Goal: Information Seeking & Learning: Learn about a topic

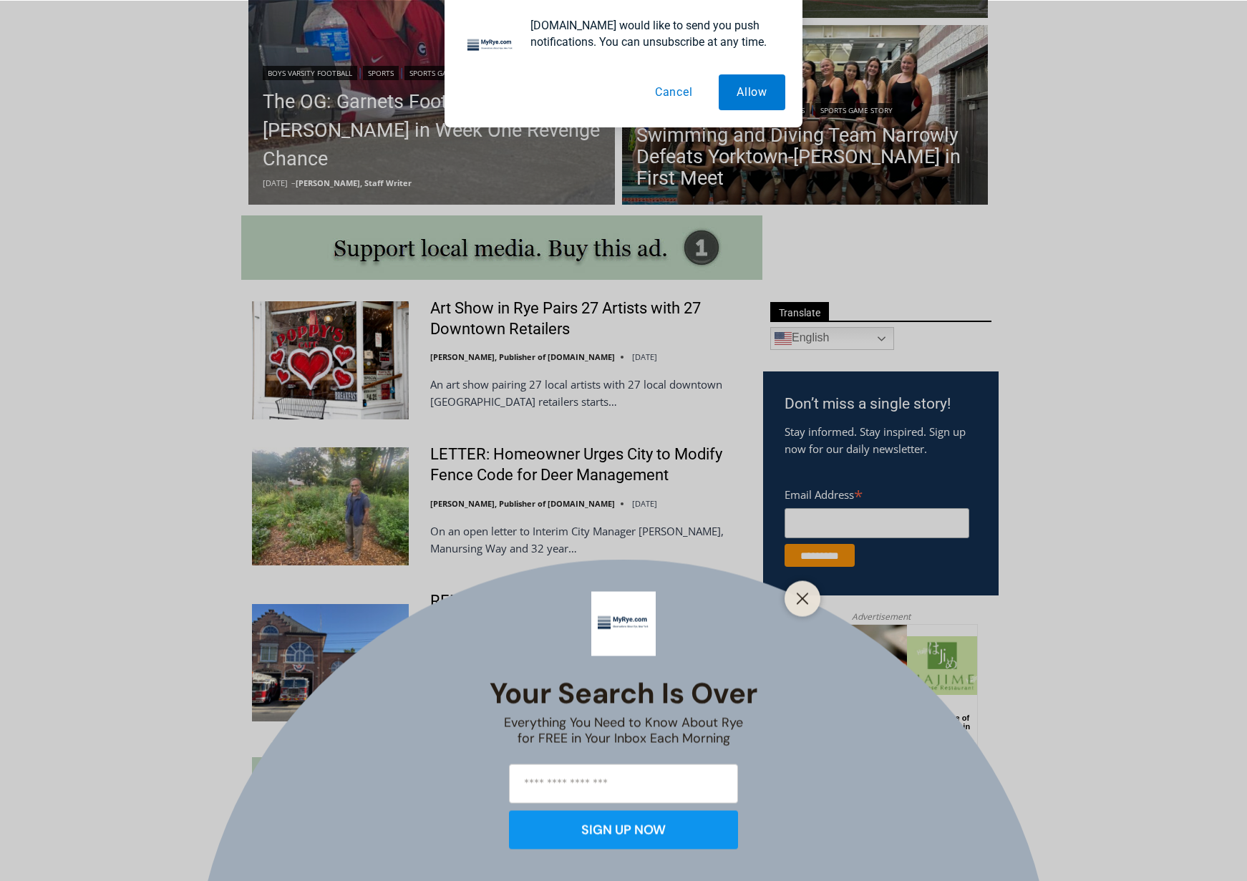
scroll to position [573, 0]
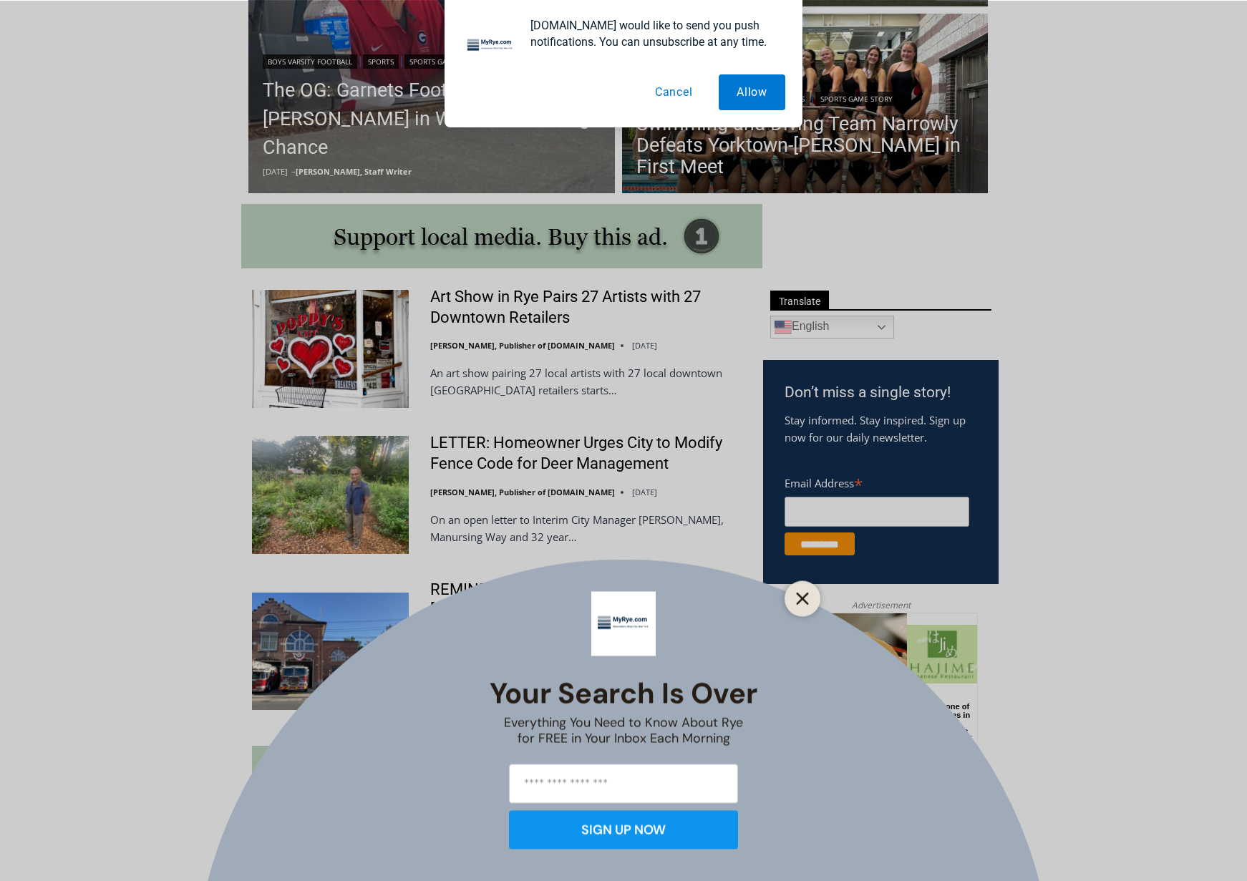
click at [794, 592] on button "Close" at bounding box center [802, 598] width 20 height 20
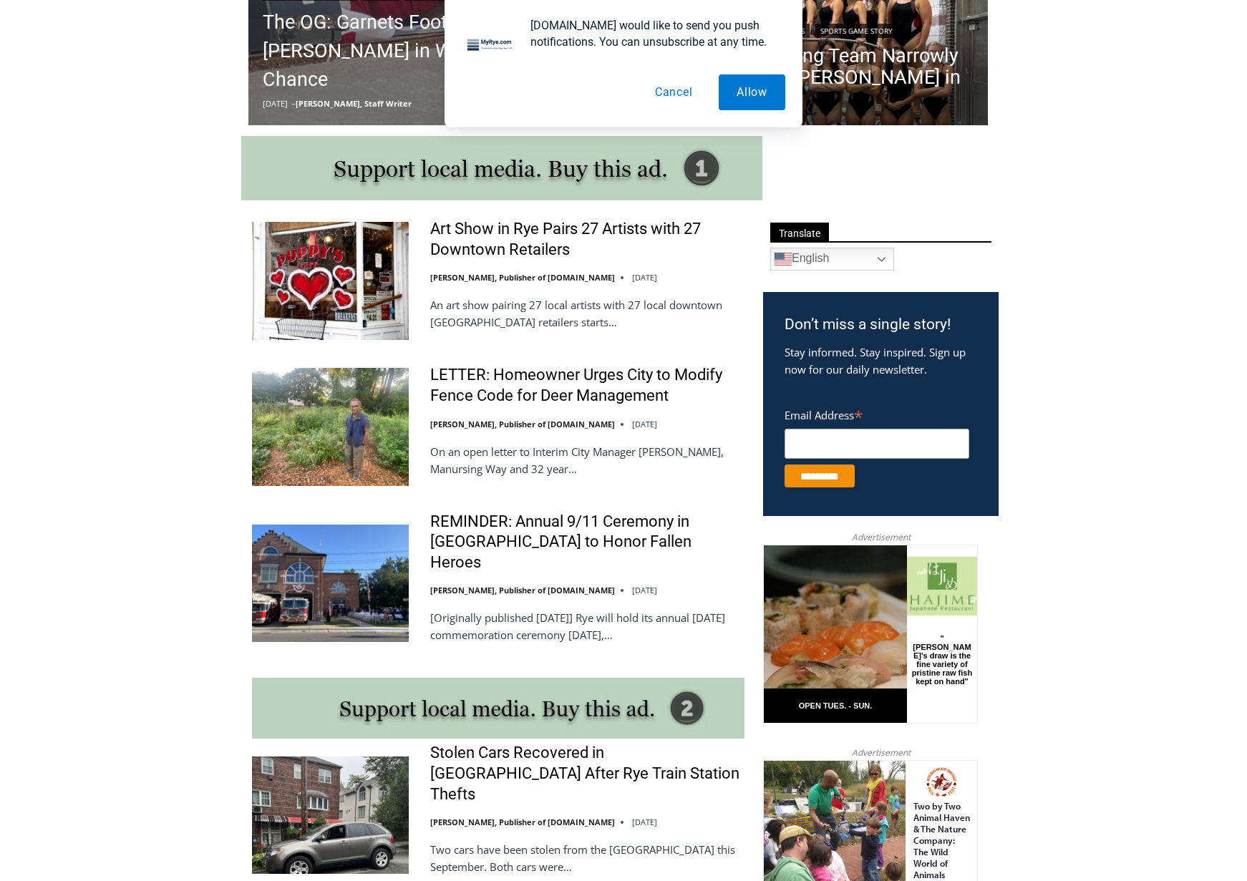
drag, startPoint x: 1079, startPoint y: 481, endPoint x: 1083, endPoint y: 542, distance: 60.9
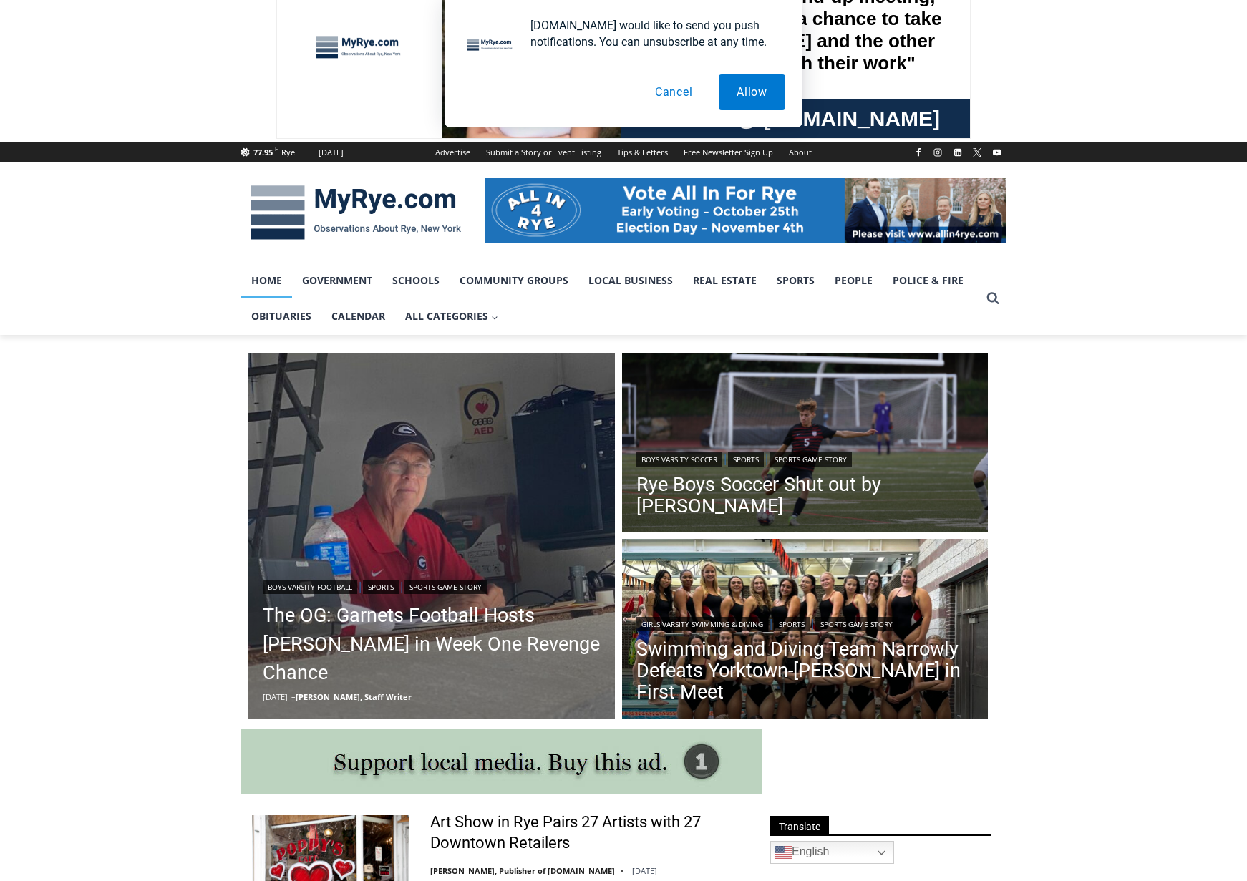
scroll to position [1, 0]
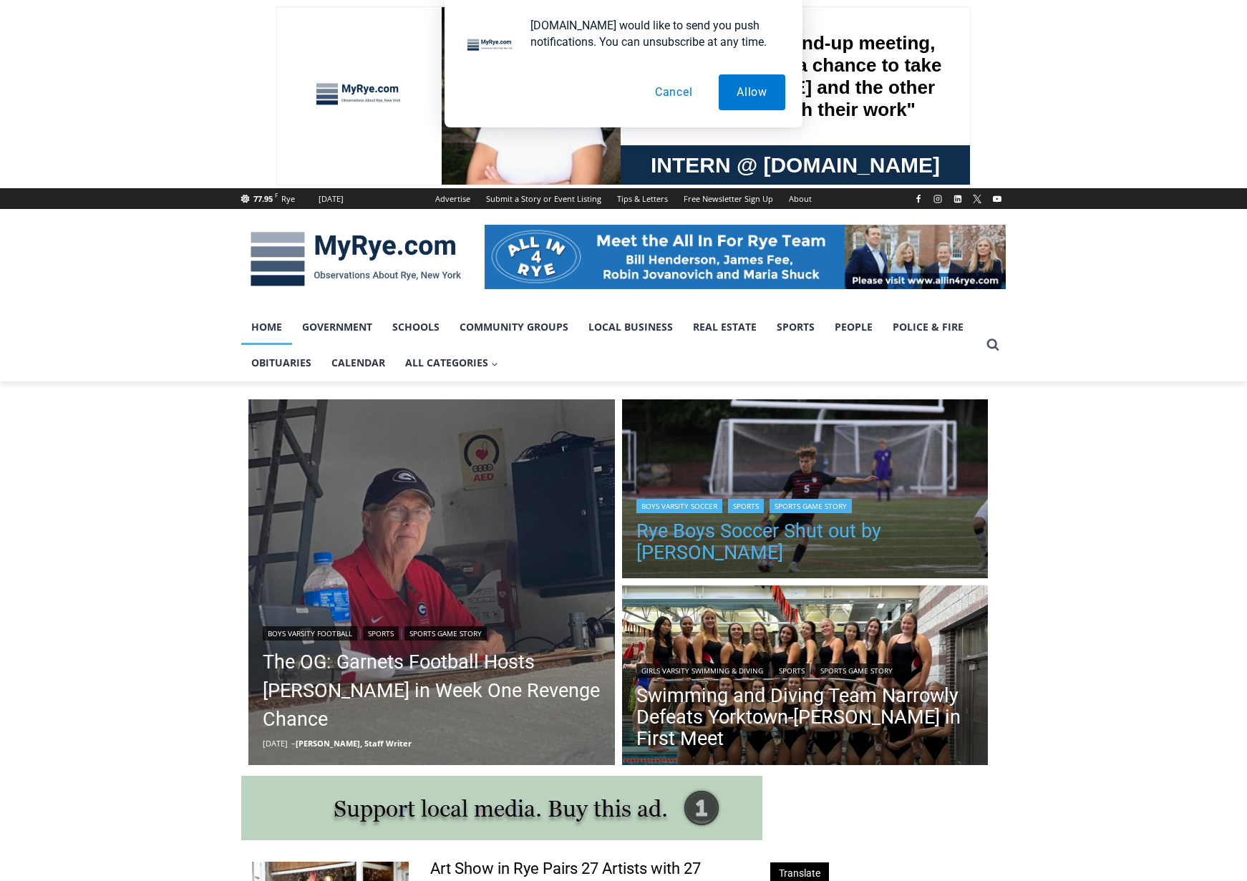
click at [859, 539] on link "Rye Boys Soccer Shut out by [PERSON_NAME]" at bounding box center [805, 541] width 338 height 43
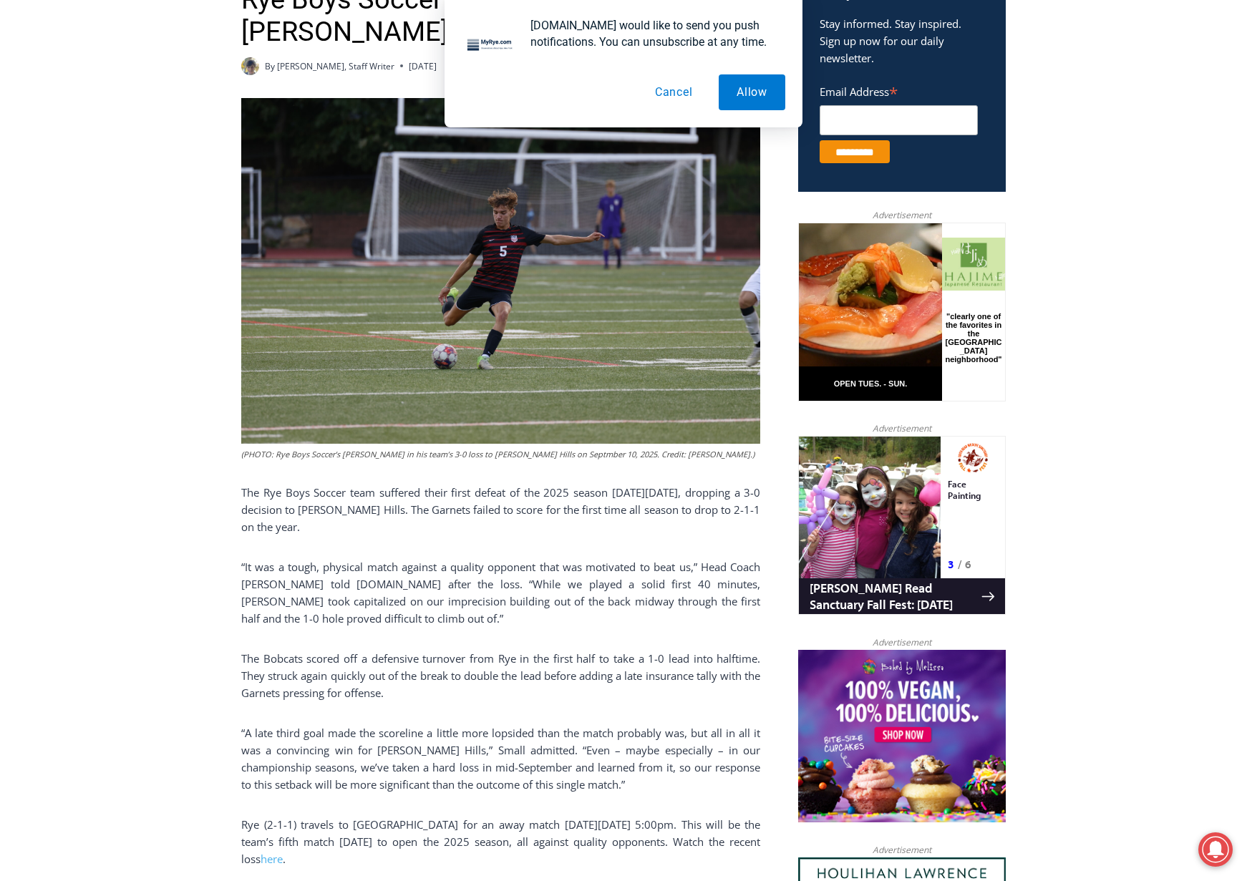
scroll to position [573, 0]
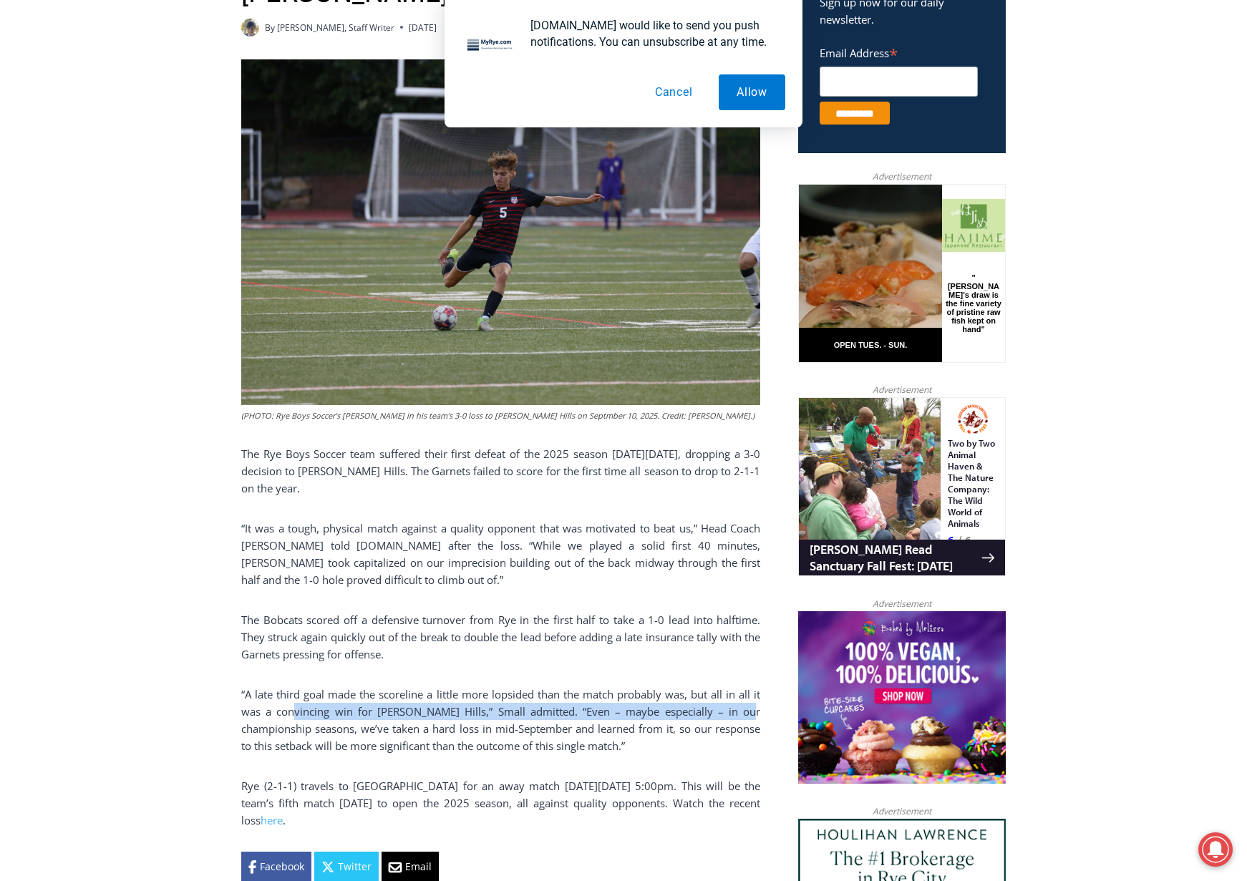
drag, startPoint x: 726, startPoint y: 689, endPoint x: 289, endPoint y: 681, distance: 436.7
click at [289, 686] on p "“A late third goal made the scoreline a little more lopsided than the match pro…" at bounding box center [500, 720] width 519 height 69
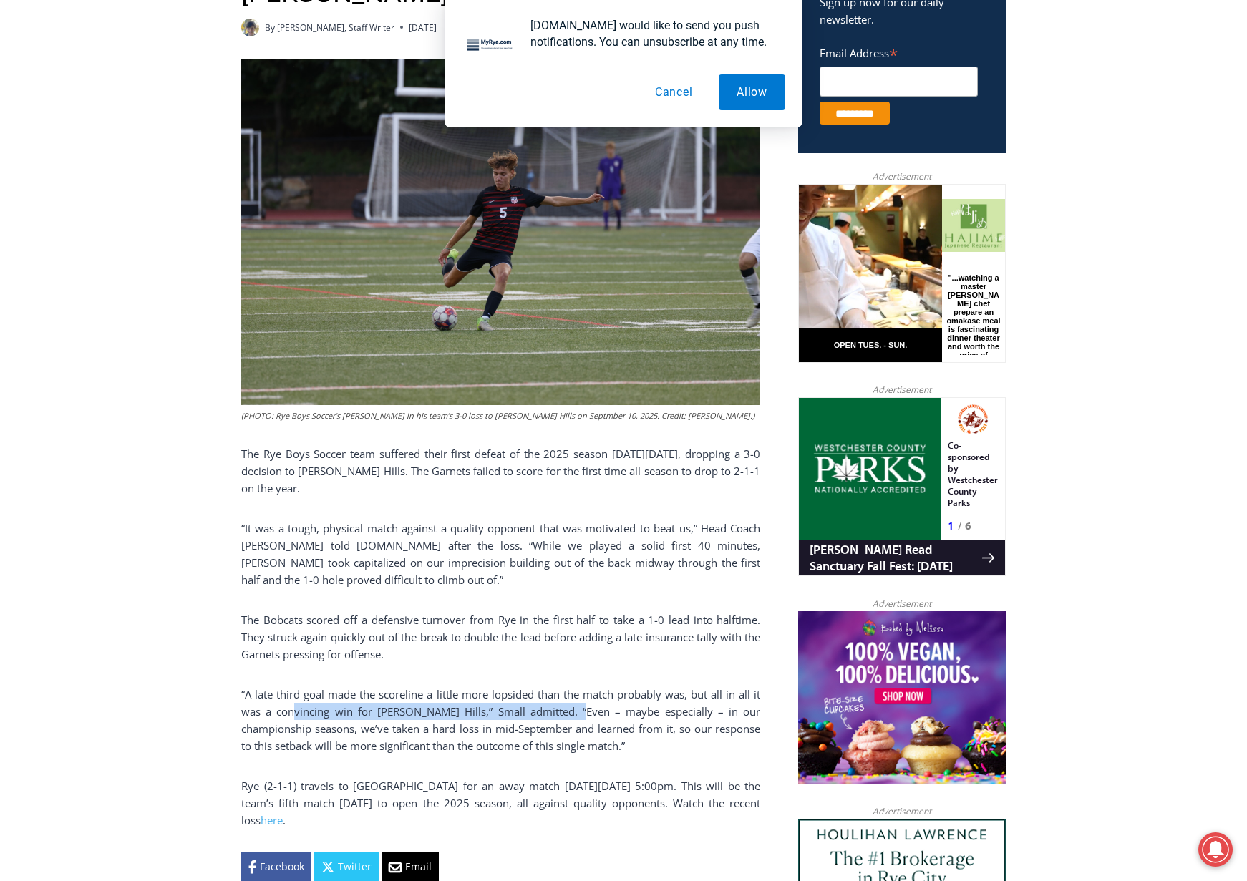
drag, startPoint x: 289, startPoint y: 681, endPoint x: 568, endPoint y: 678, distance: 279.2
click at [568, 686] on p "“A late third goal made the scoreline a little more lopsided than the match pro…" at bounding box center [500, 720] width 519 height 69
click at [569, 686] on p "“A late third goal made the scoreline a little more lopsided than the match pro…" at bounding box center [500, 720] width 519 height 69
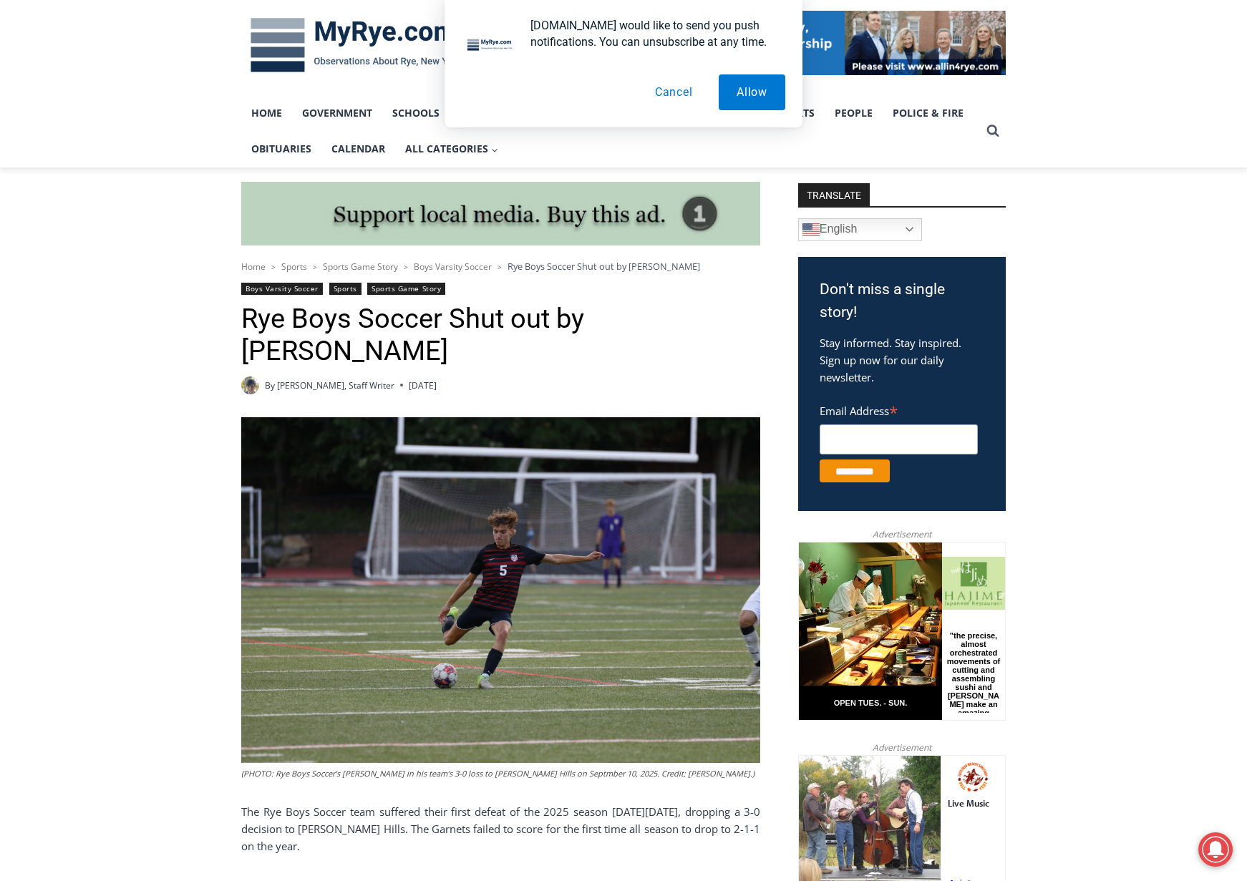
scroll to position [0, 0]
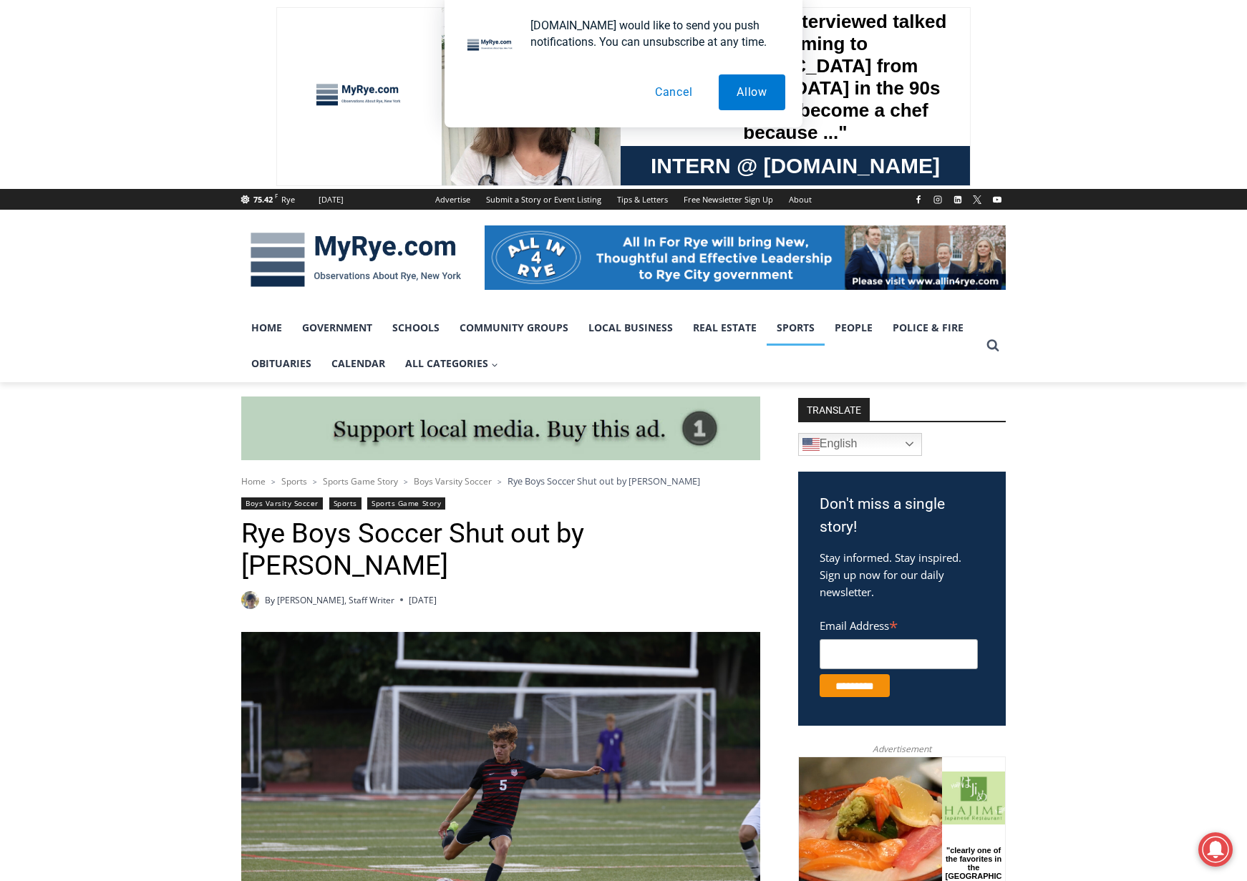
click at [780, 327] on link "Sports" at bounding box center [796, 328] width 58 height 36
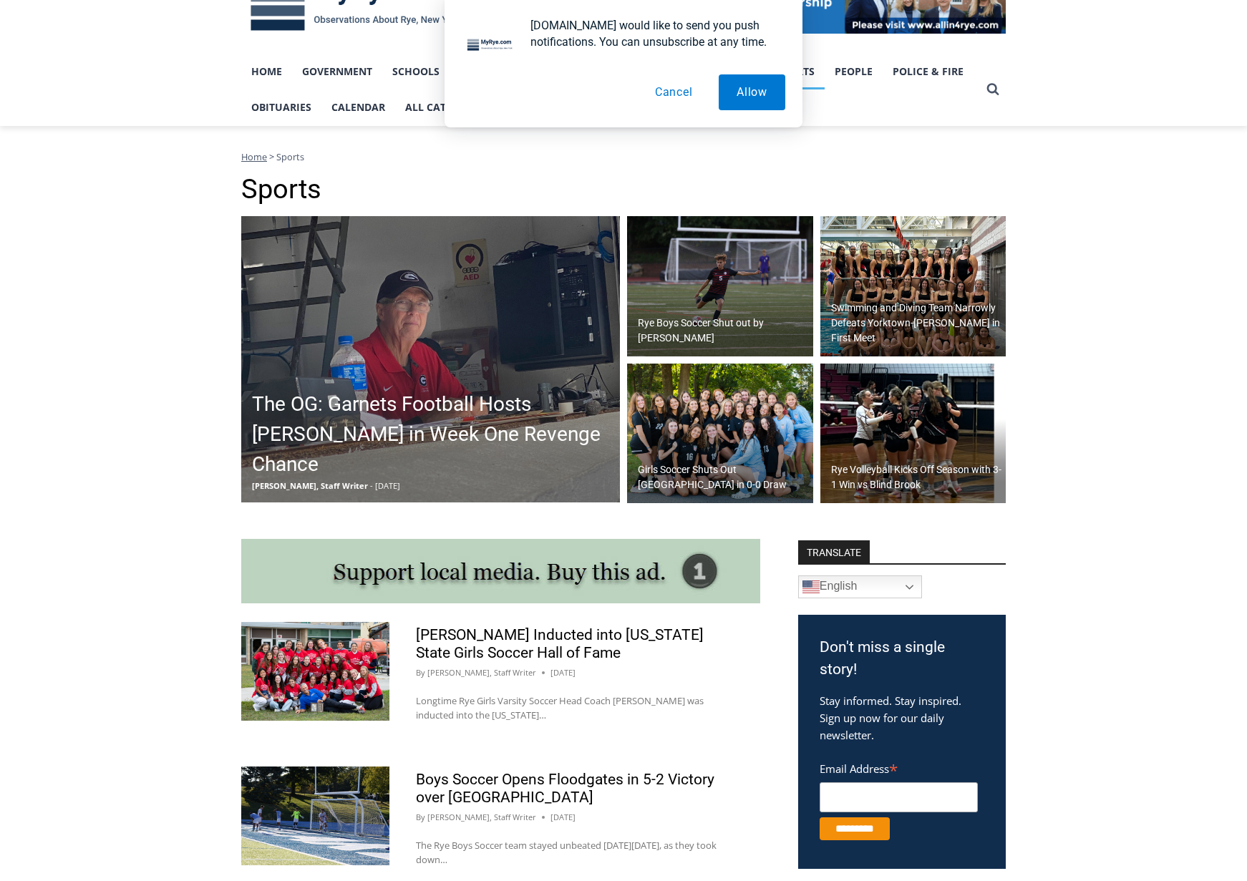
scroll to position [286, 0]
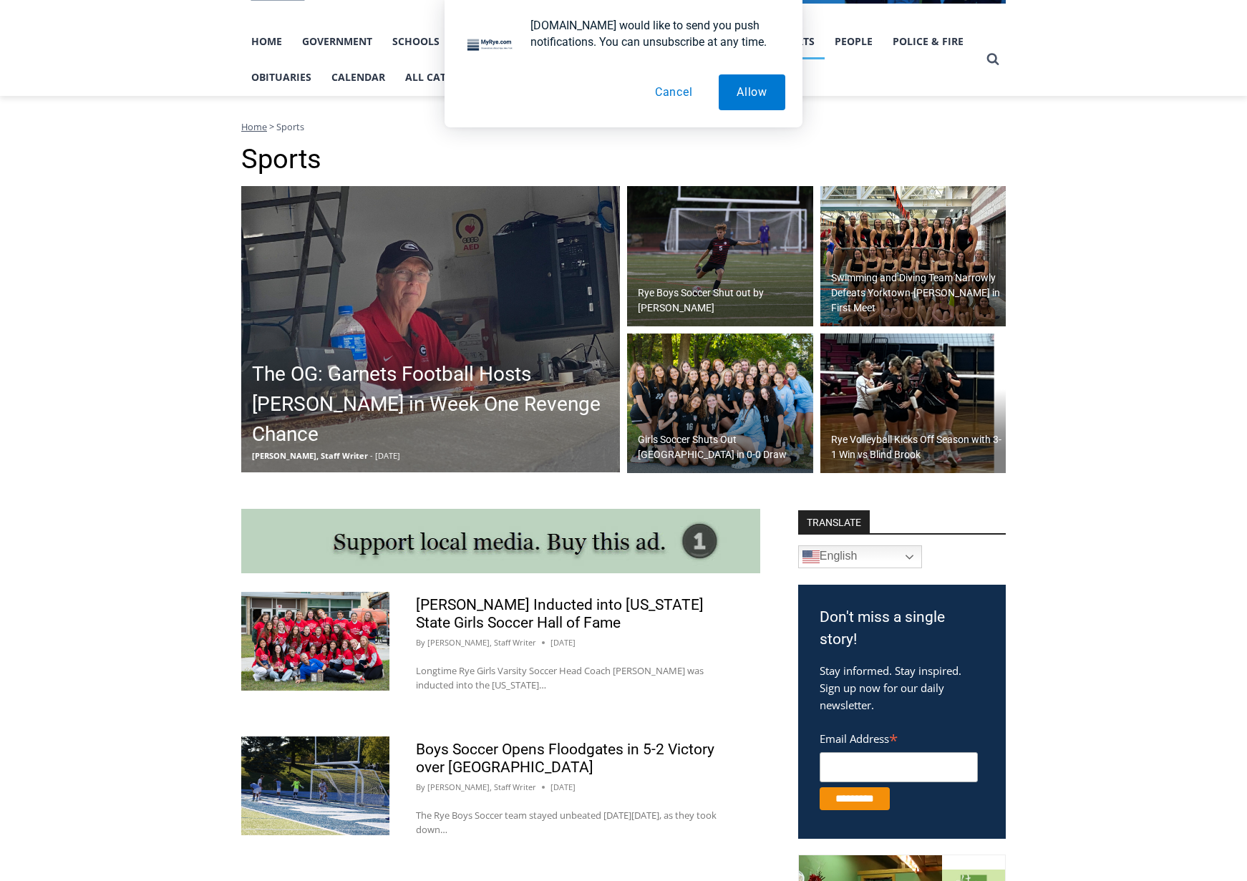
click at [413, 416] on h2 "The OG: Garnets Football Hosts [PERSON_NAME] in Week One Revenge Chance" at bounding box center [434, 404] width 364 height 90
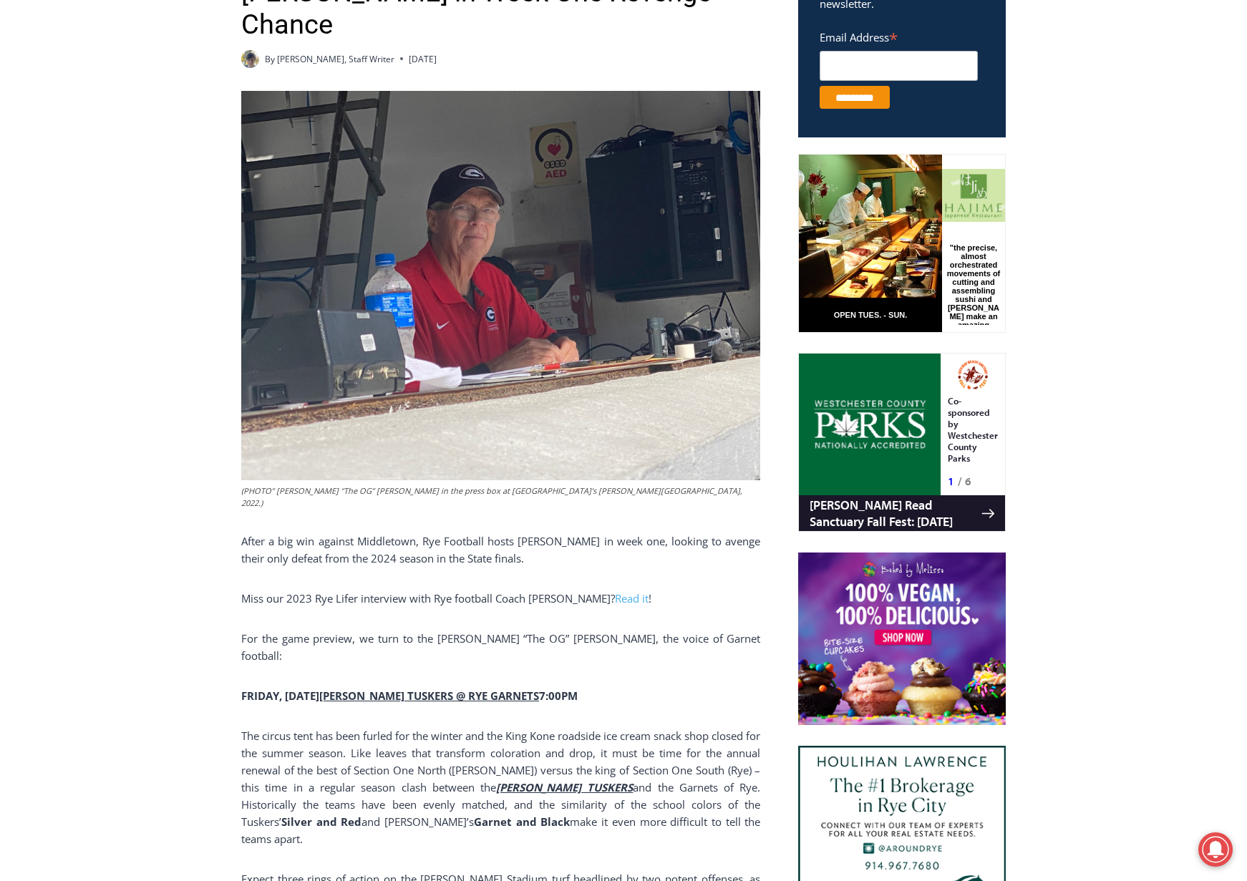
scroll to position [833, 0]
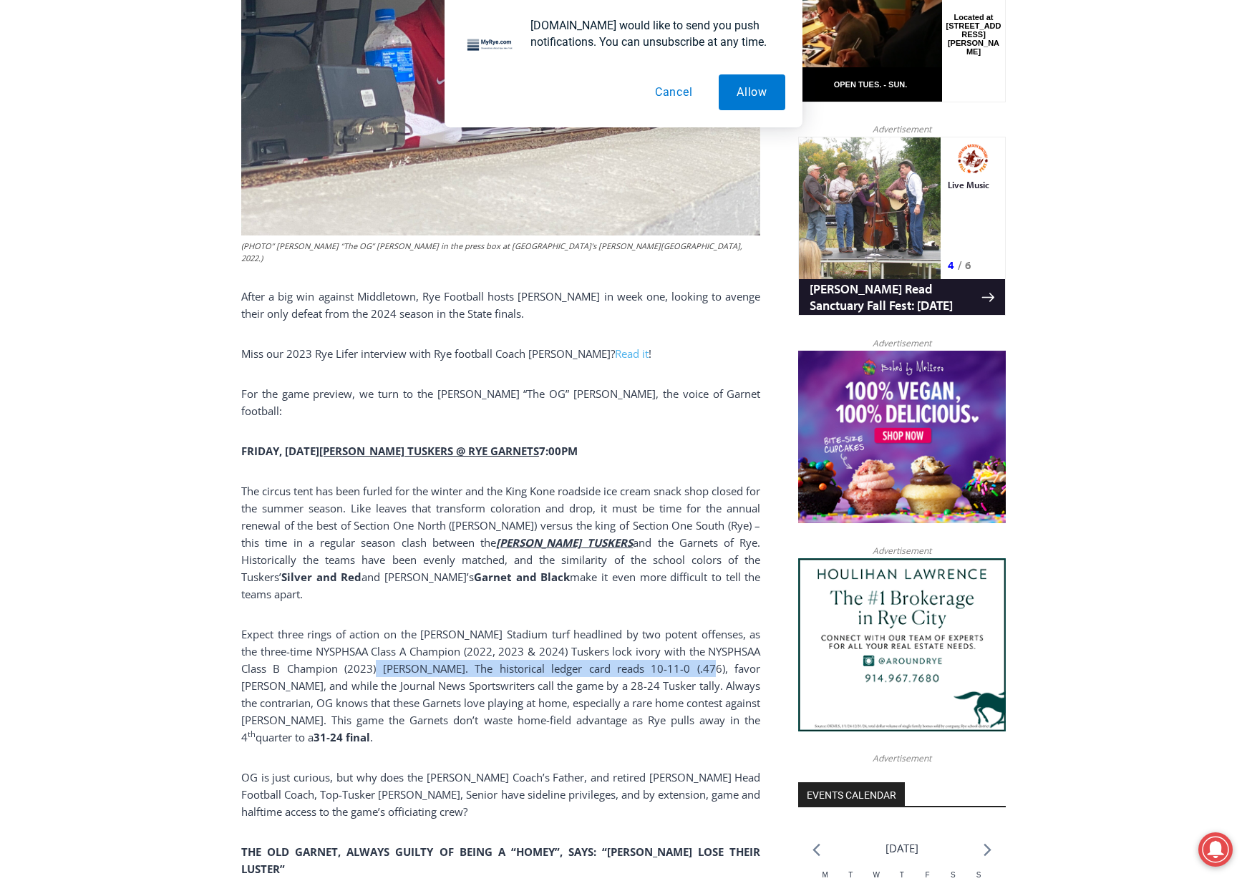
drag, startPoint x: 664, startPoint y: 601, endPoint x: 364, endPoint y: 596, distance: 300.6
click at [364, 626] on p "Expect three rings of action on the Nugent Stadium turf headlined by two potent…" at bounding box center [500, 686] width 519 height 120
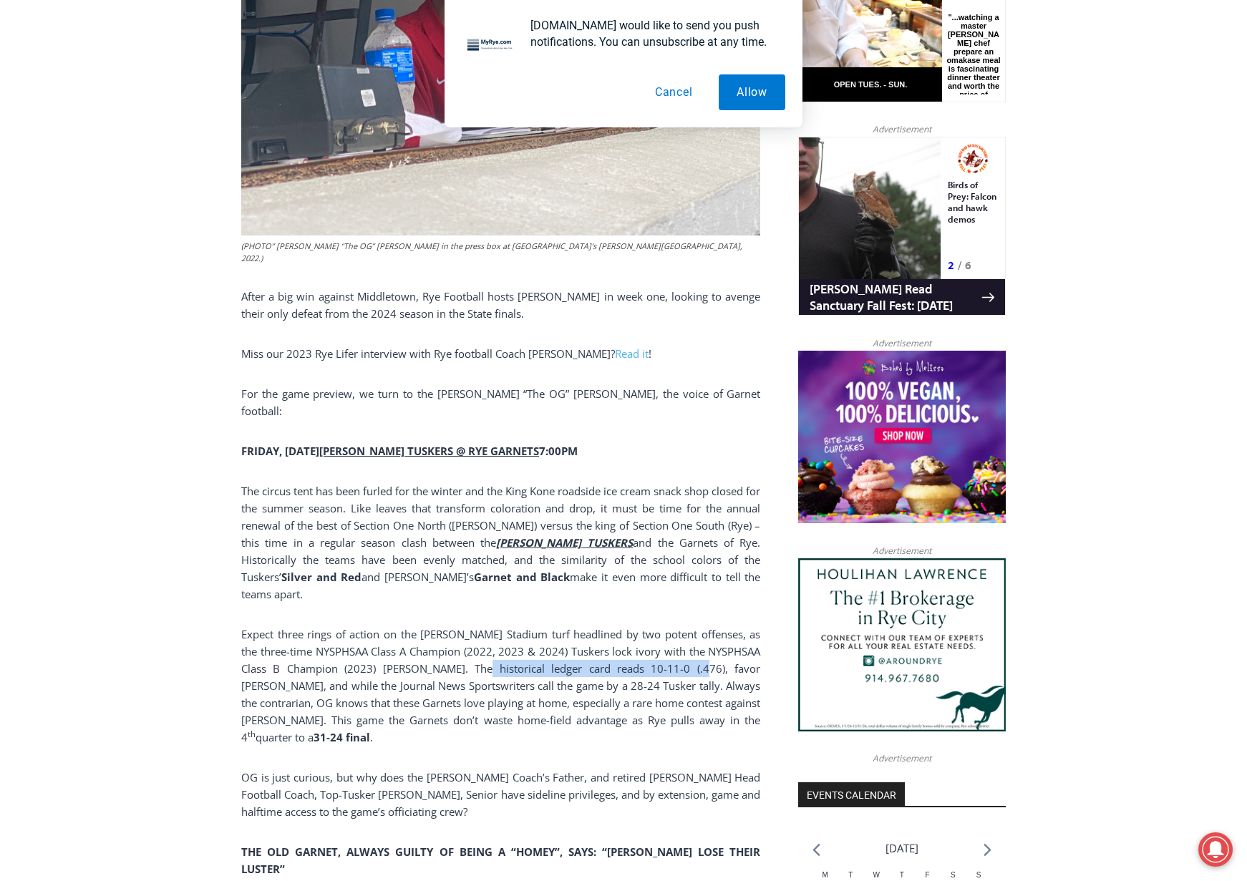
drag, startPoint x: 661, startPoint y: 601, endPoint x: 455, endPoint y: 600, distance: 205.4
click at [455, 626] on p "Expect three rings of action on the Nugent Stadium turf headlined by two potent…" at bounding box center [500, 686] width 519 height 120
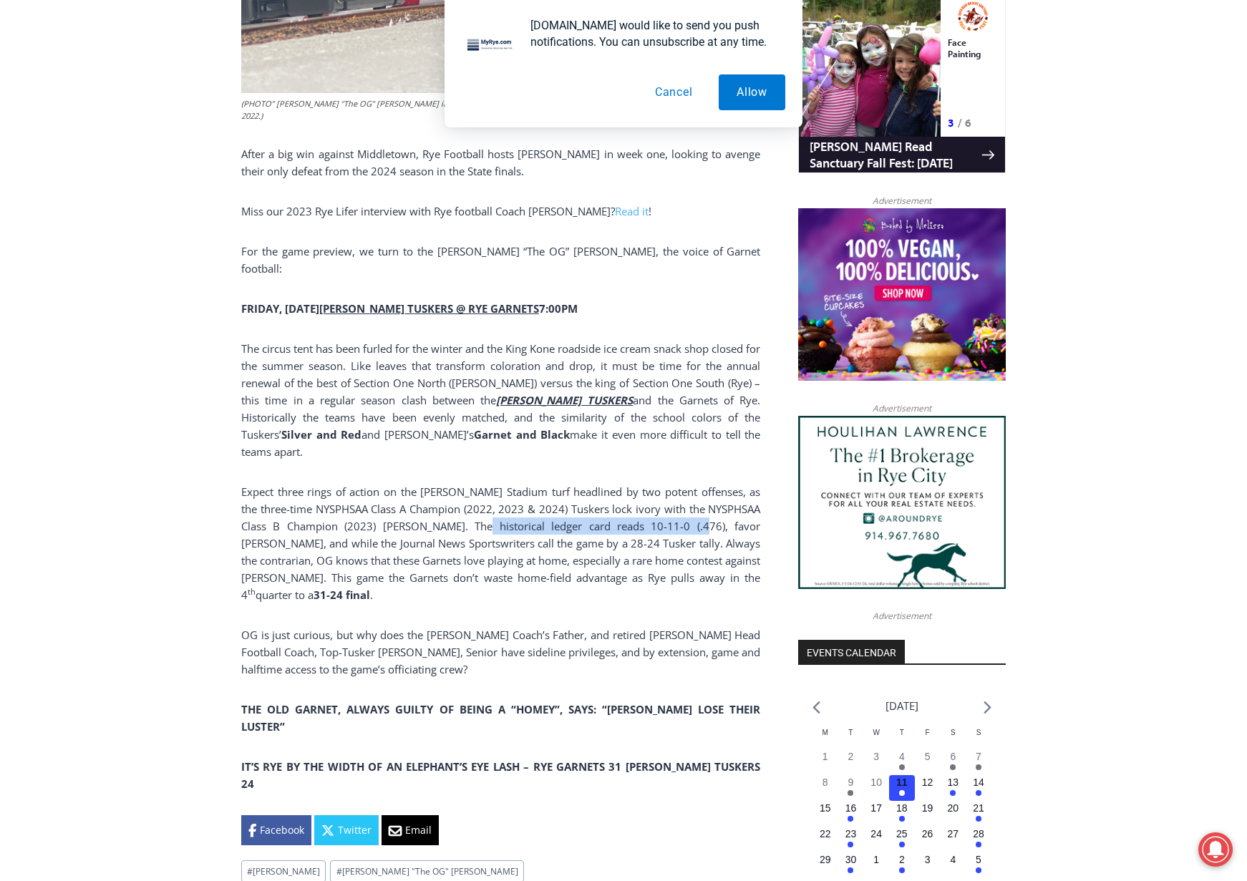
scroll to position [976, 0]
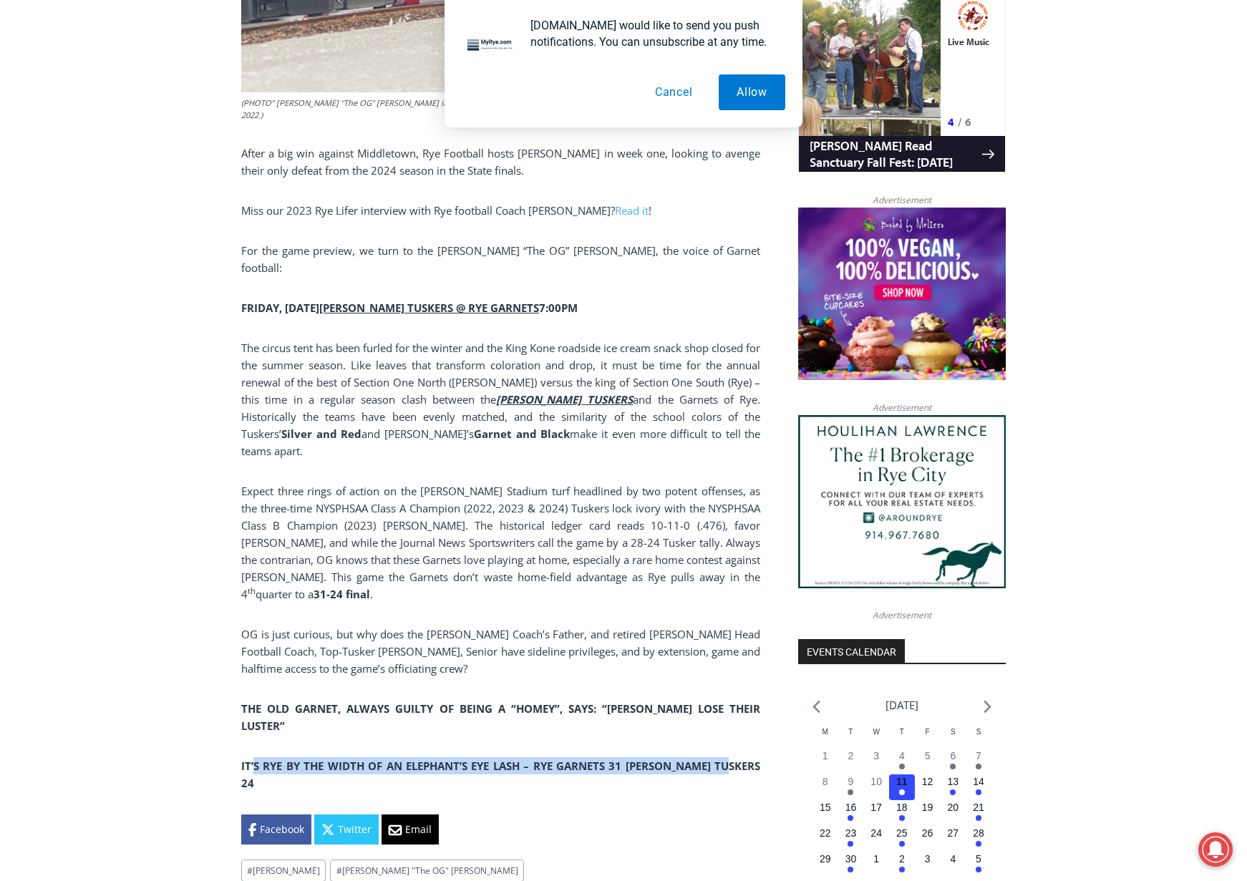
drag, startPoint x: 719, startPoint y: 658, endPoint x: 256, endPoint y: 656, distance: 463.1
click at [256, 759] on strong "IT’S RYE BY THE WIDTH OF AN ELEPHANT’S EYE LASH – RYE GARNETS 31 SOMERS TUSKERS…" at bounding box center [500, 774] width 519 height 31
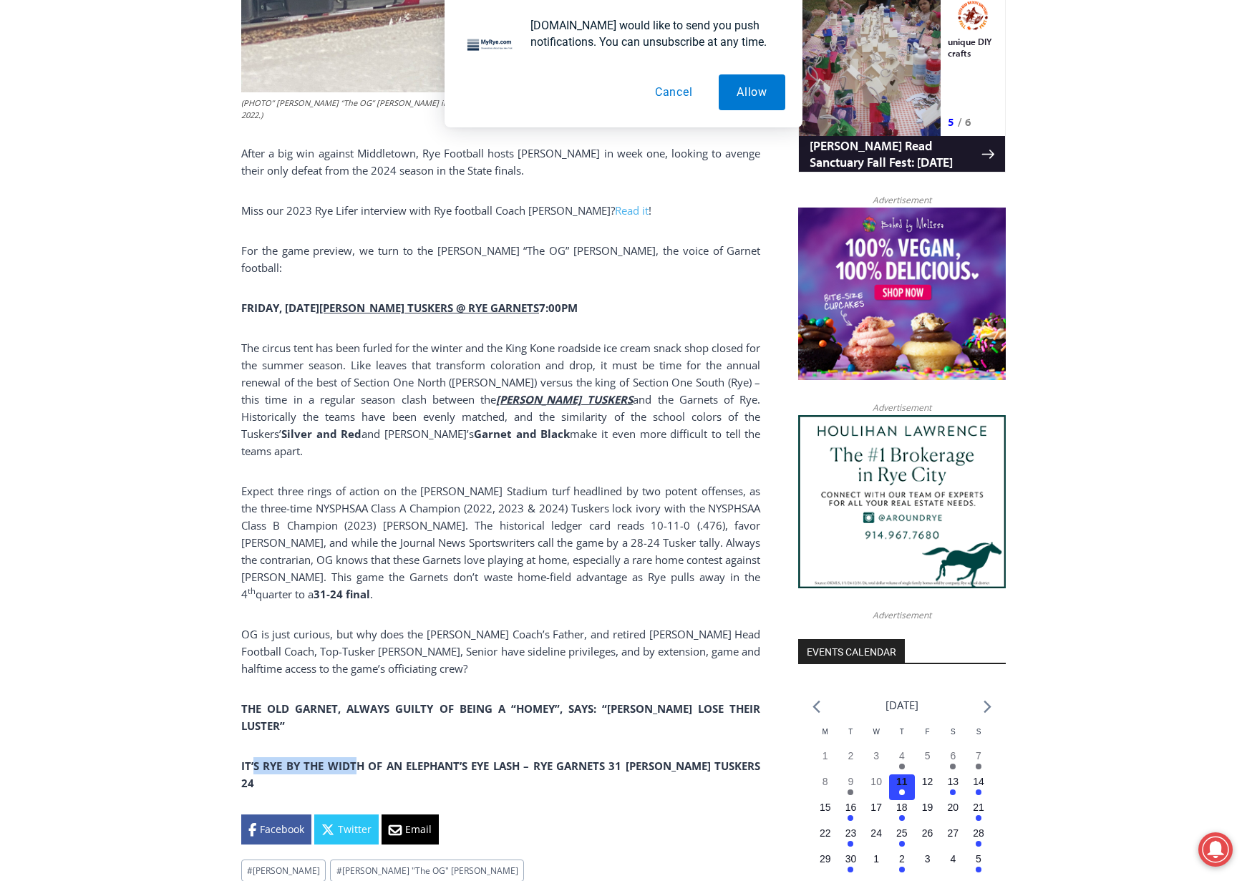
drag, startPoint x: 256, startPoint y: 656, endPoint x: 351, endPoint y: 655, distance: 95.2
click at [351, 759] on strong "IT’S RYE BY THE WIDTH OF AN ELEPHANT’S EYE LASH – RYE GARNETS 31 SOMERS TUSKERS…" at bounding box center [500, 774] width 519 height 31
click at [596, 482] on p "Expect three rings of action on the Nugent Stadium turf headlined by two potent…" at bounding box center [500, 542] width 519 height 120
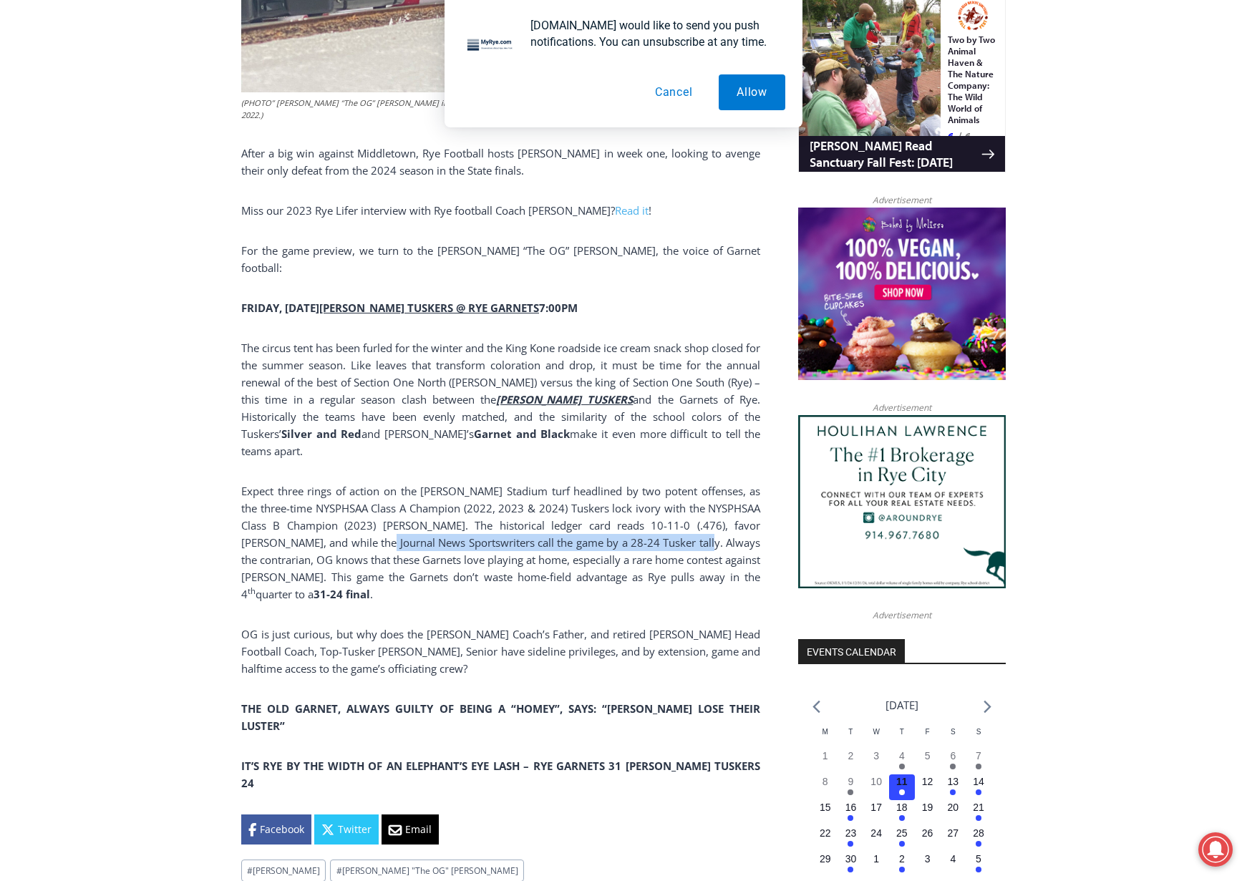
drag, startPoint x: 661, startPoint y: 463, endPoint x: 346, endPoint y: 472, distance: 315.1
click at [346, 482] on p "Expect three rings of action on the Nugent Stadium turf headlined by two potent…" at bounding box center [500, 542] width 519 height 120
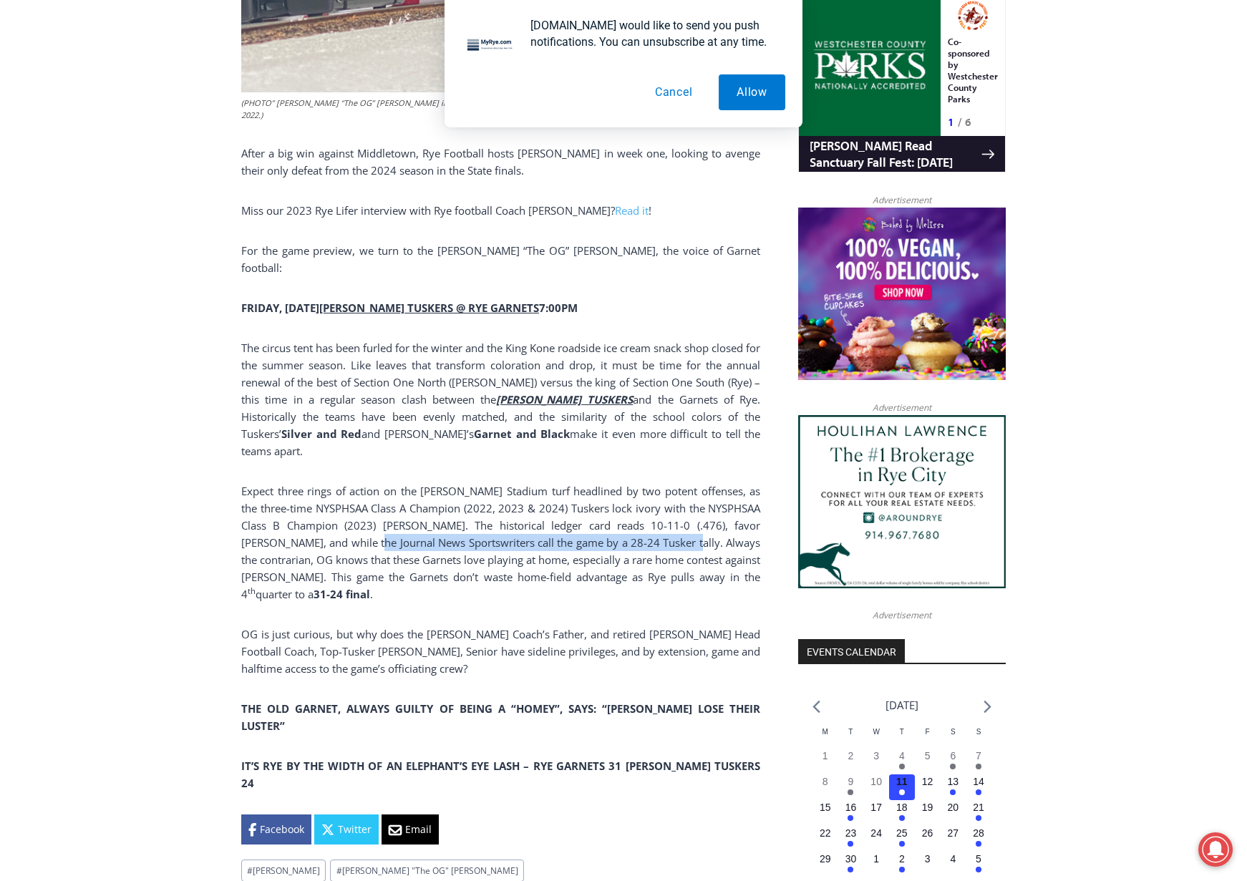
drag, startPoint x: 346, startPoint y: 472, endPoint x: 638, endPoint y: 472, distance: 292.7
click at [638, 482] on p "Expect three rings of action on the Nugent Stadium turf headlined by two potent…" at bounding box center [500, 542] width 519 height 120
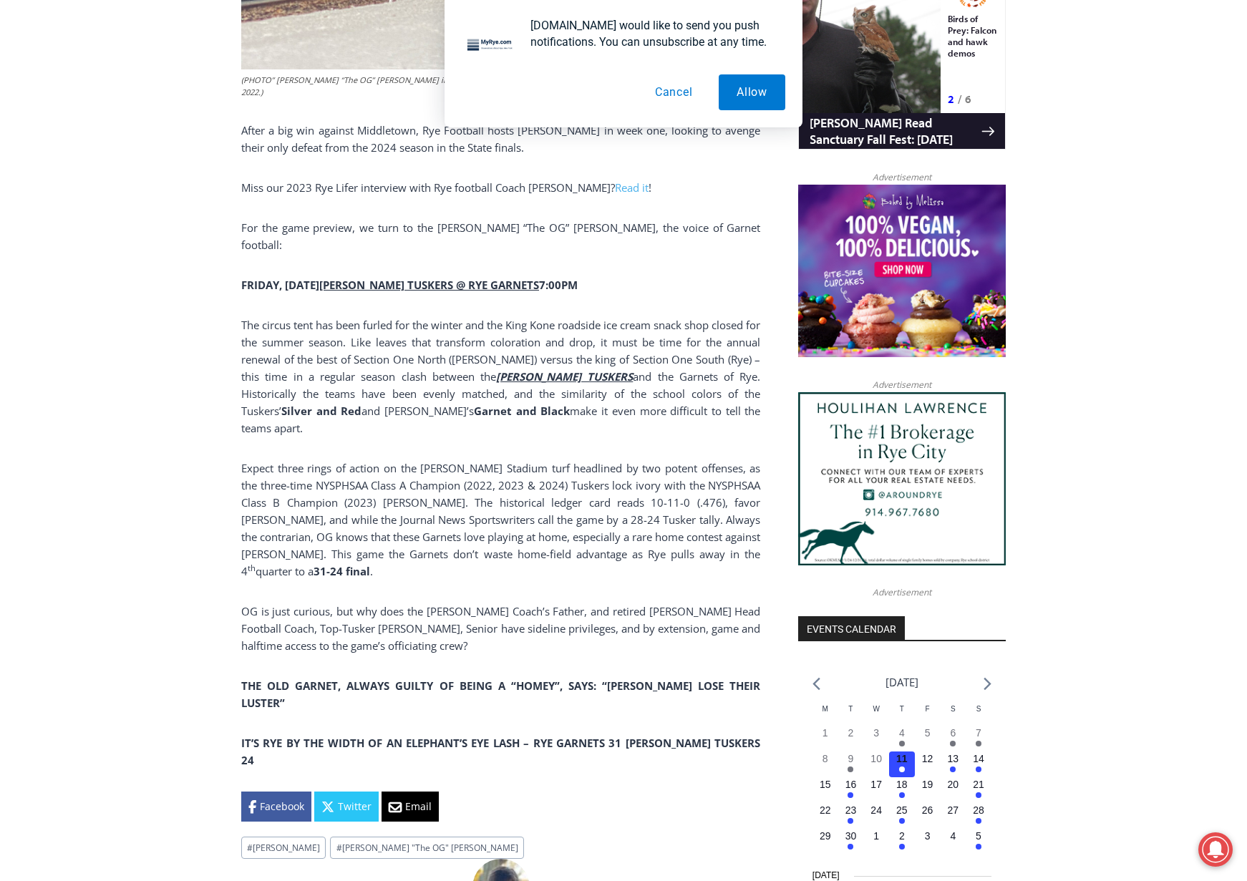
drag, startPoint x: 638, startPoint y: 472, endPoint x: 570, endPoint y: 511, distance: 79.2
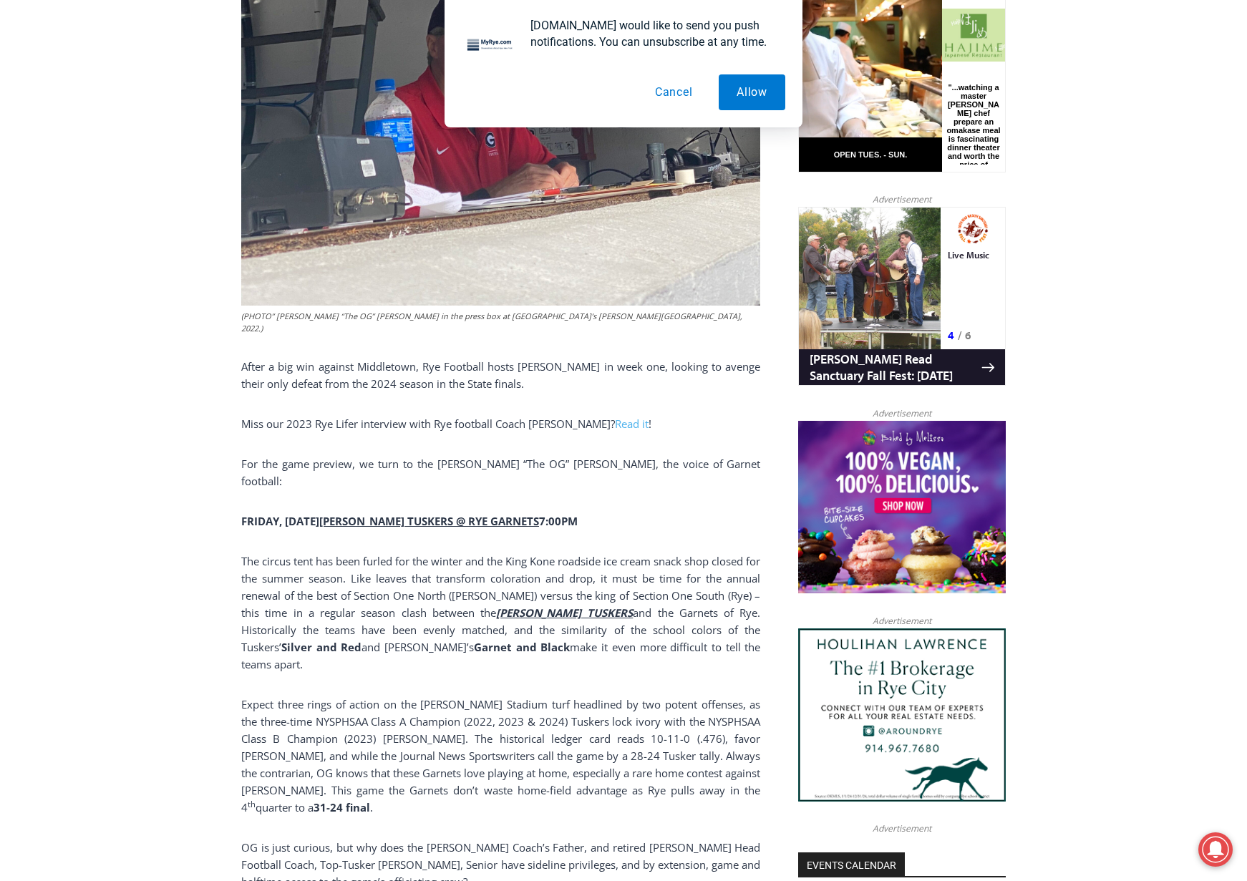
drag, startPoint x: 528, startPoint y: 619, endPoint x: 532, endPoint y: 571, distance: 48.1
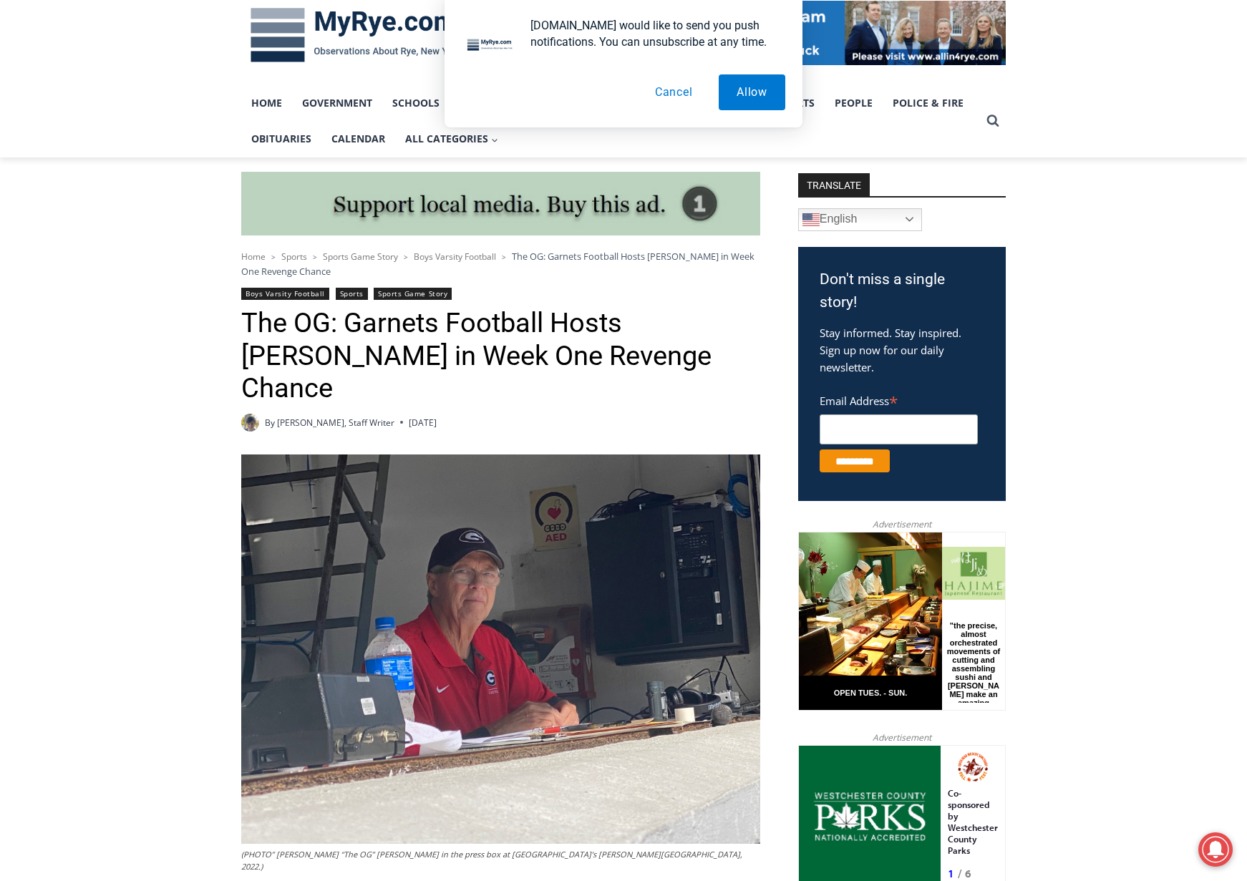
scroll to position [0, 0]
